Goal: Information Seeking & Learning: Learn about a topic

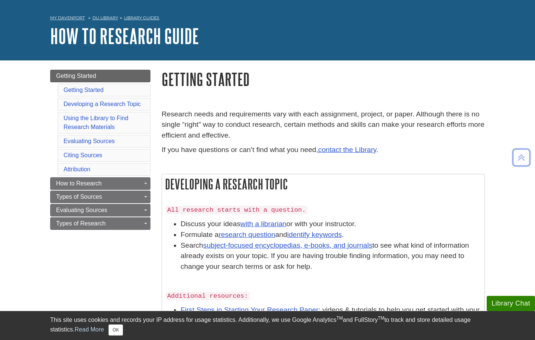
scroll to position [27, 0]
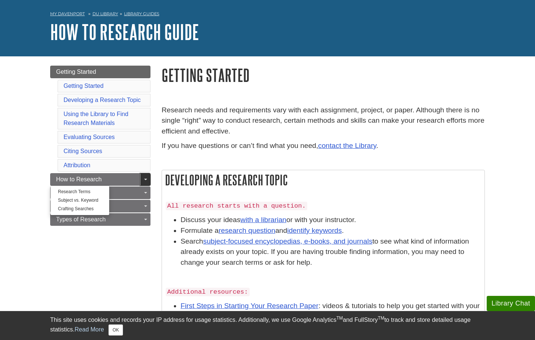
click at [145, 177] on link "Toggle Dropdown" at bounding box center [145, 179] width 10 height 13
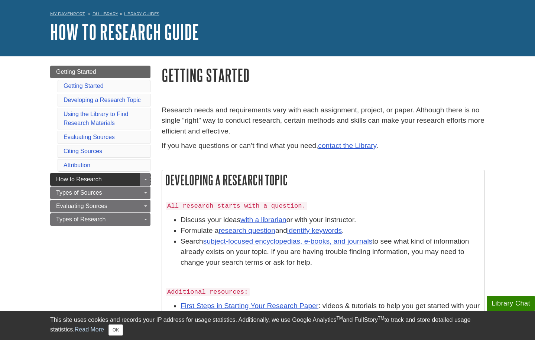
click at [133, 180] on link "How to Research" at bounding box center [100, 179] width 100 height 13
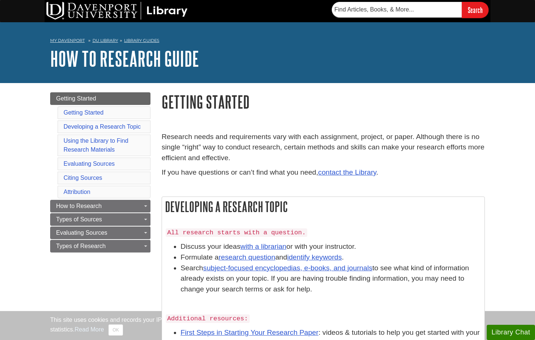
scroll to position [27, 0]
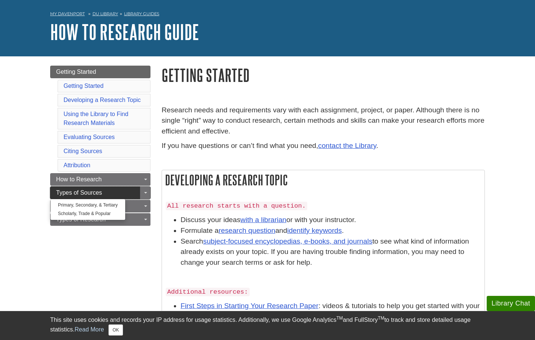
click at [124, 196] on link "Types of Sources" at bounding box center [100, 193] width 100 height 13
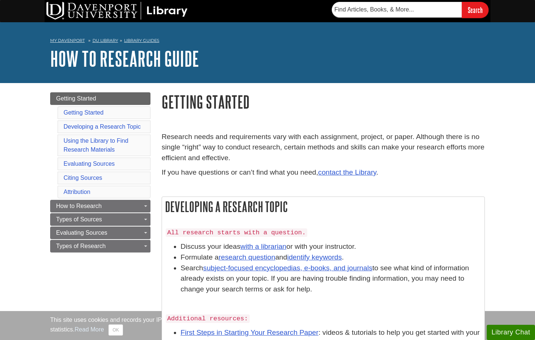
scroll to position [27, 0]
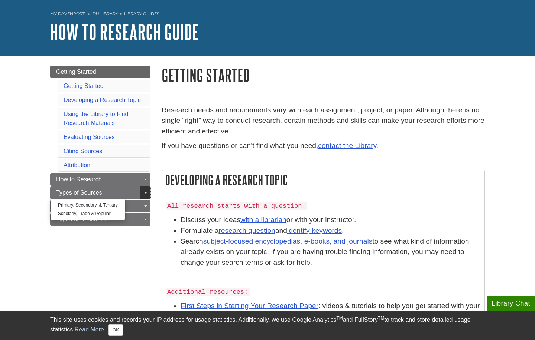
click at [146, 190] on link "Toggle Dropdown" at bounding box center [145, 193] width 10 height 13
click at [145, 192] on link "Toggle Dropdown" at bounding box center [145, 193] width 10 height 13
click at [104, 215] on link "Scholarly, Trade & Popular" at bounding box center [87, 214] width 75 height 9
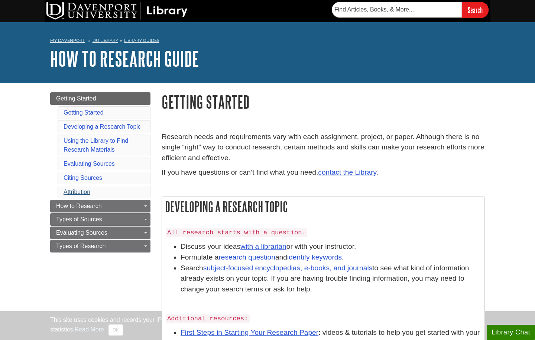
scroll to position [27, 0]
